Goal: Information Seeking & Learning: Find contact information

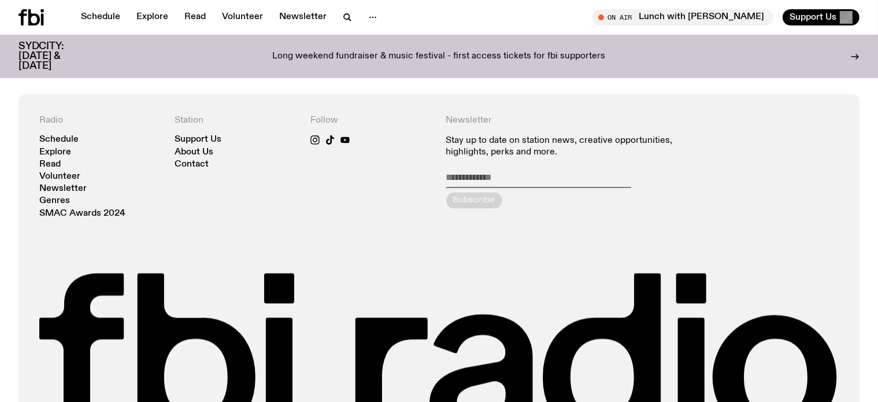
scroll to position [1850, 0]
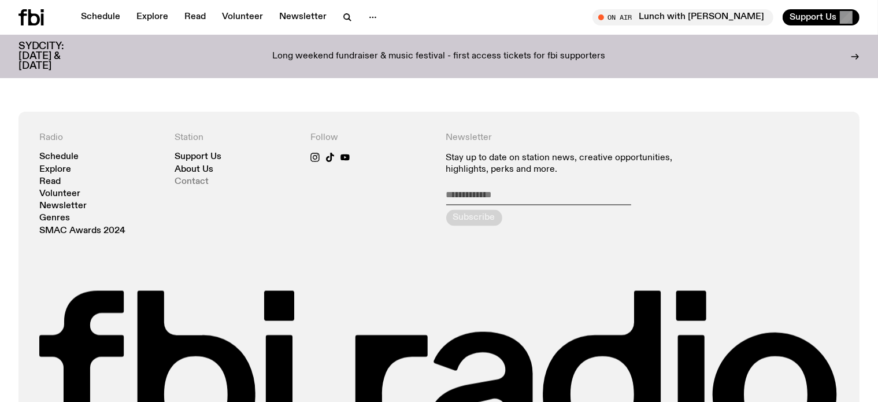
click at [204, 178] on link "Contact" at bounding box center [192, 182] width 34 height 9
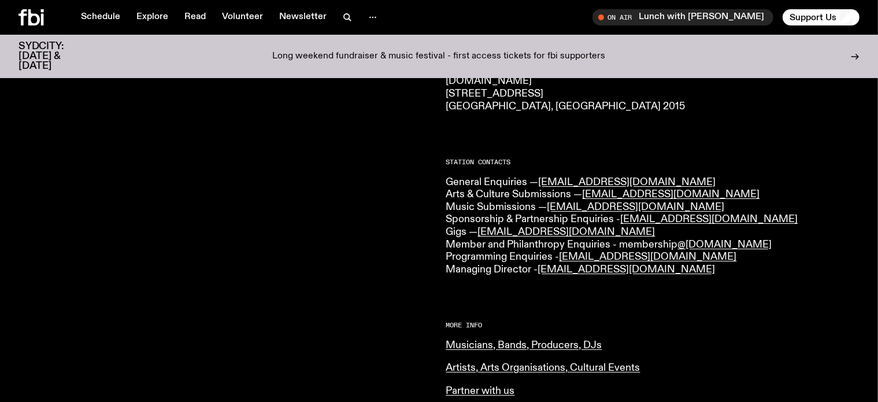
scroll to position [231, 0]
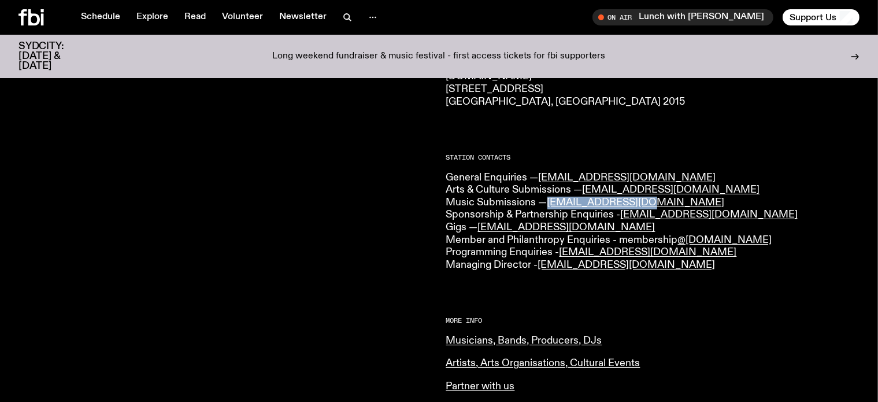
drag, startPoint x: 652, startPoint y: 201, endPoint x: 548, endPoint y: 203, distance: 103.5
click at [548, 203] on p "General Enquiries — [EMAIL_ADDRESS][DOMAIN_NAME] Arts & Culture Submissions — […" at bounding box center [653, 222] width 414 height 100
copy link "[EMAIL_ADDRESS][DOMAIN_NAME]"
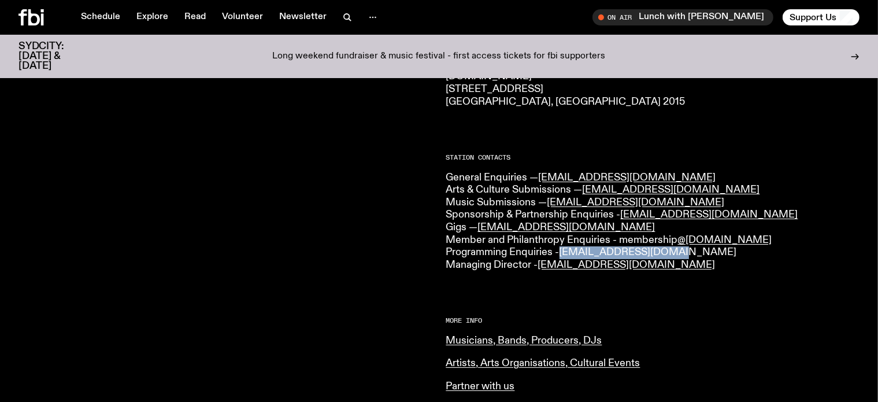
drag, startPoint x: 682, startPoint y: 254, endPoint x: 564, endPoint y: 254, distance: 118.6
click at [564, 254] on p "General Enquiries — [EMAIL_ADDRESS][DOMAIN_NAME] Arts & Culture Submissions — […" at bounding box center [653, 222] width 414 height 100
copy link "[EMAIL_ADDRESS][DOMAIN_NAME]"
